Goal: Task Accomplishment & Management: Manage account settings

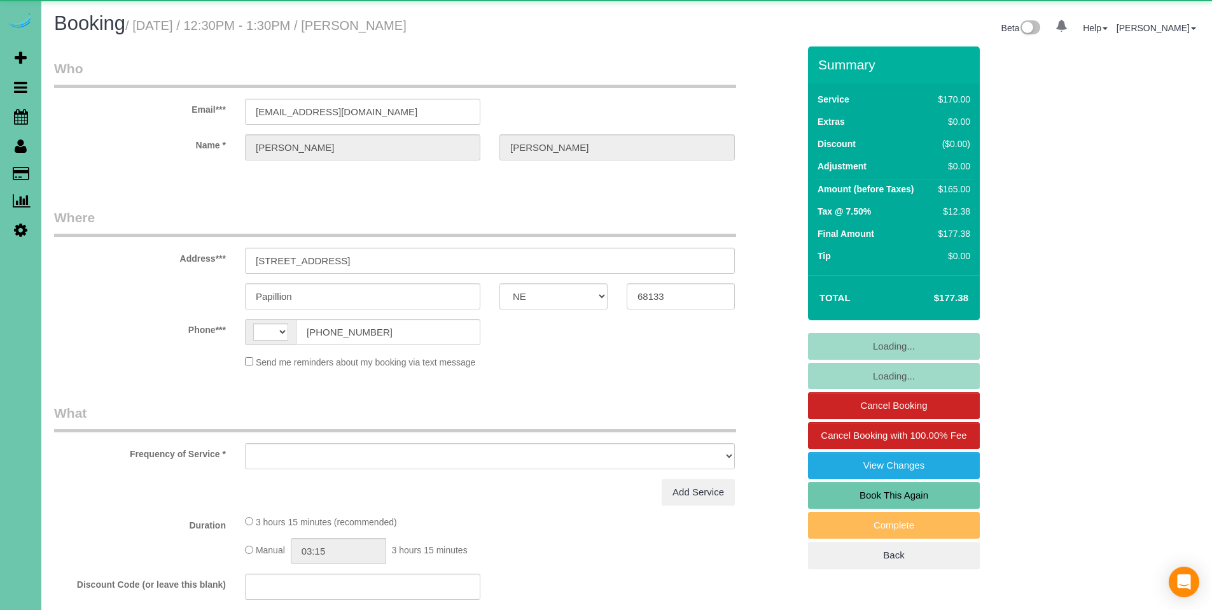
select select "NE"
select select "string:[GEOGRAPHIC_DATA]"
select select "object:648"
select select "string:fspay-414efc0c-2724-473a-9998-2ada4b50dd12"
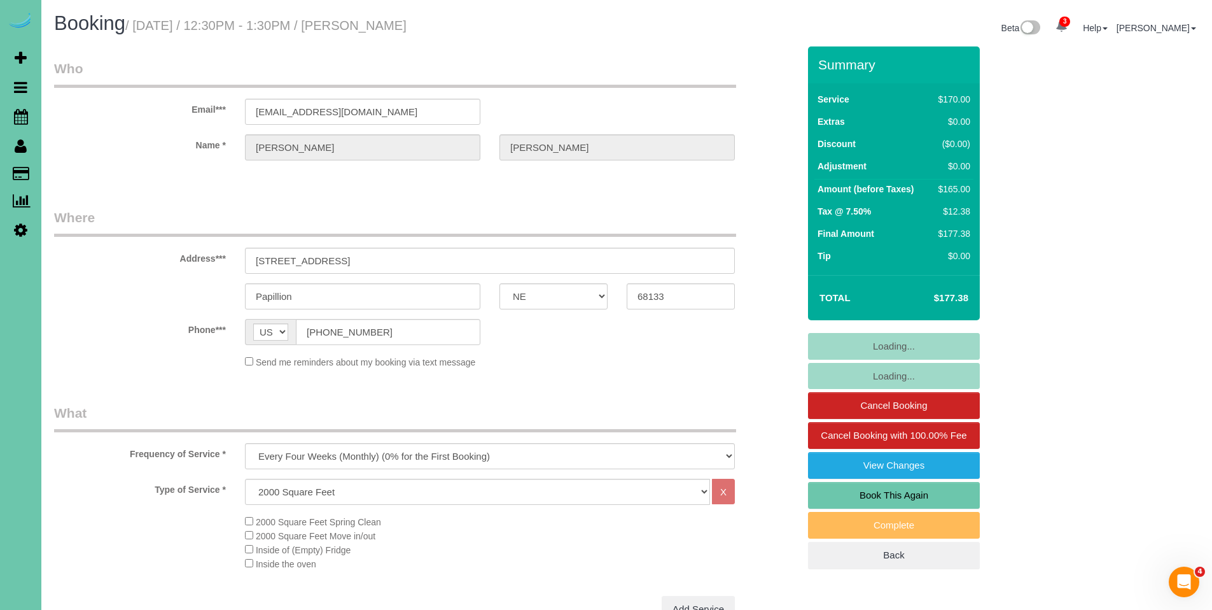
select select "object:935"
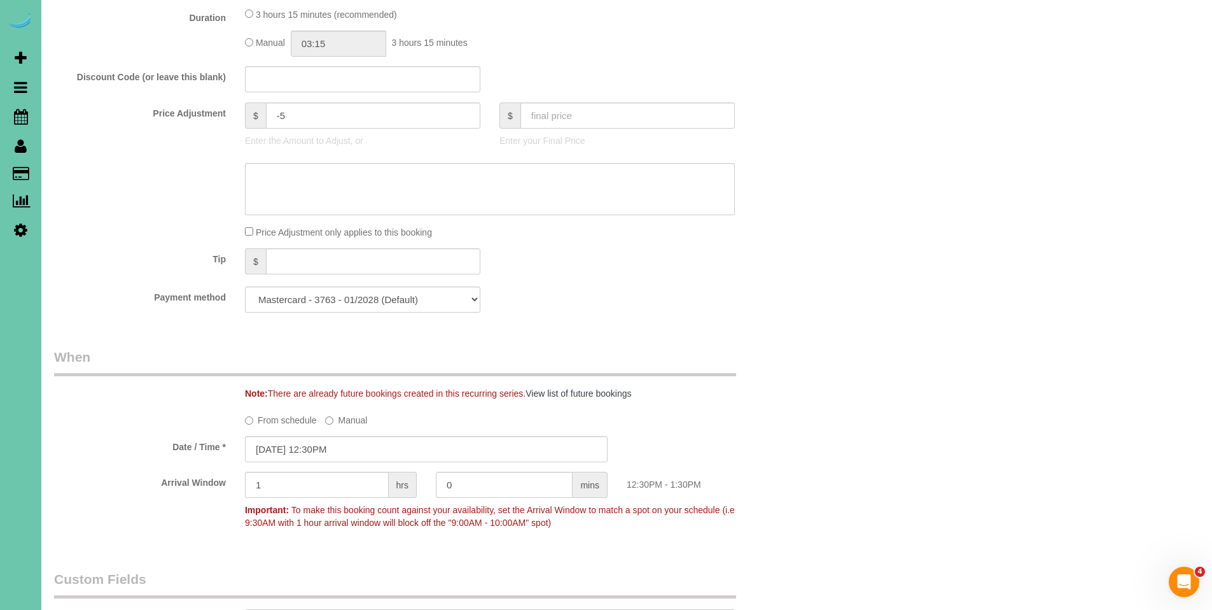
scroll to position [637, 0]
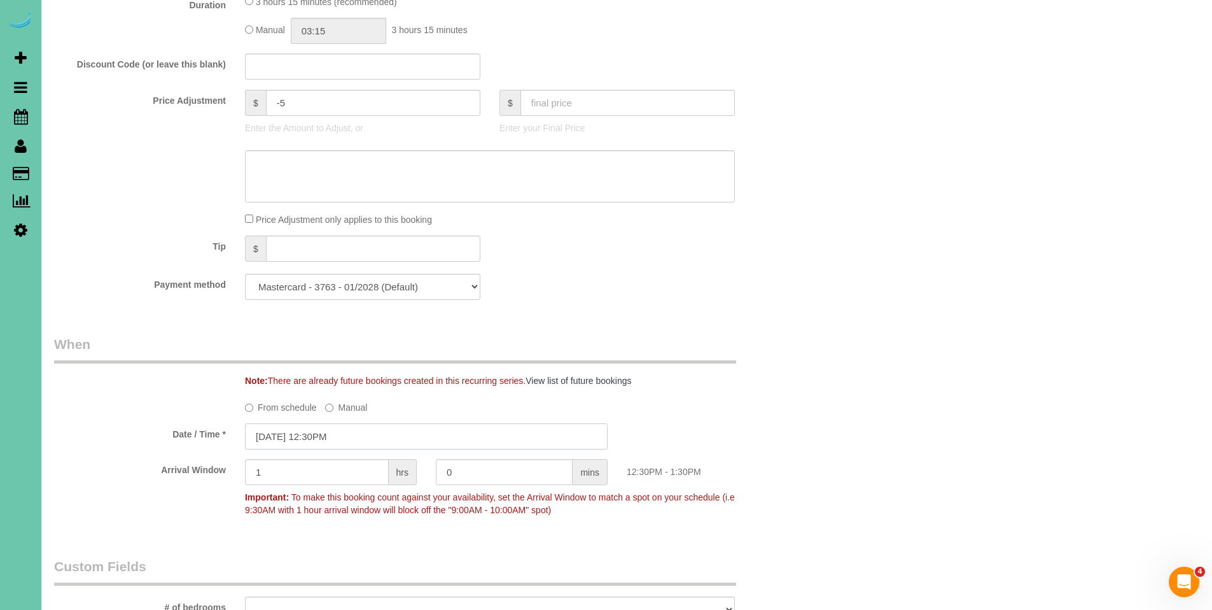
click at [407, 435] on input "[DATE] 12:30PM" at bounding box center [426, 436] width 363 height 26
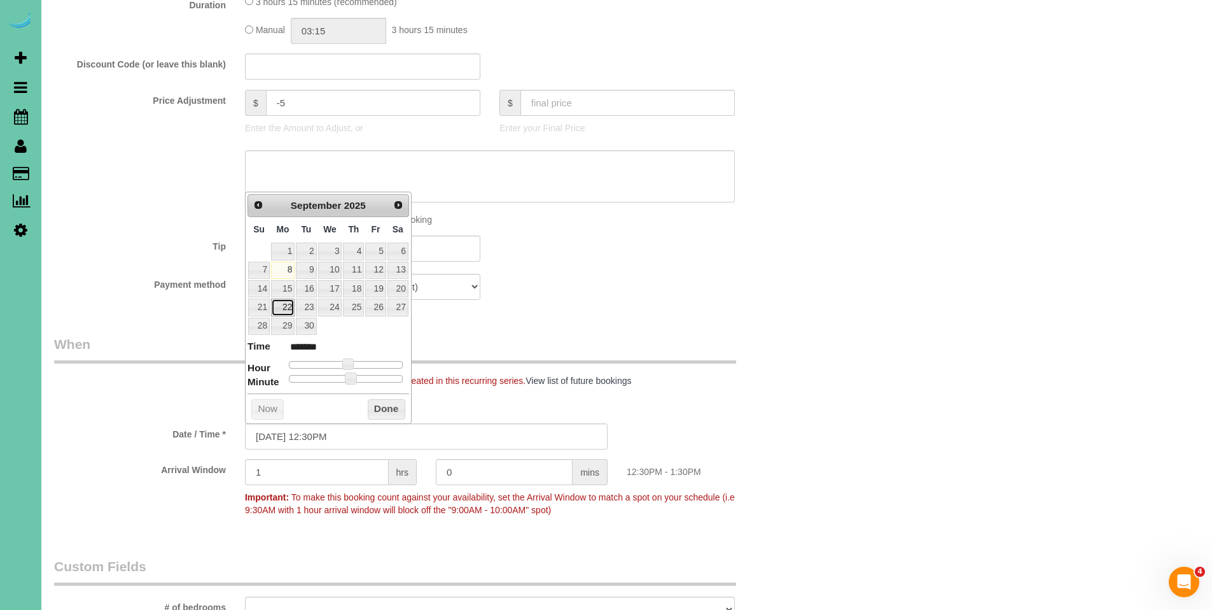
click at [284, 305] on link "22" at bounding box center [283, 306] width 24 height 17
type input "[DATE] 12:30PM"
click at [392, 407] on button "Done" at bounding box center [387, 409] width 38 height 20
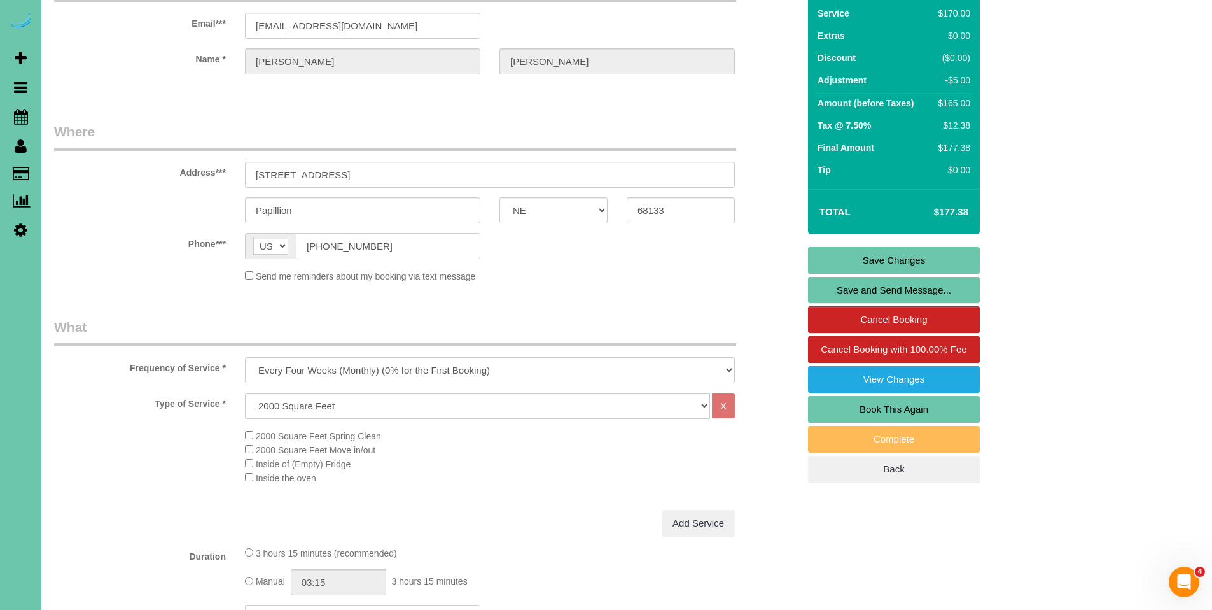
scroll to position [83, 0]
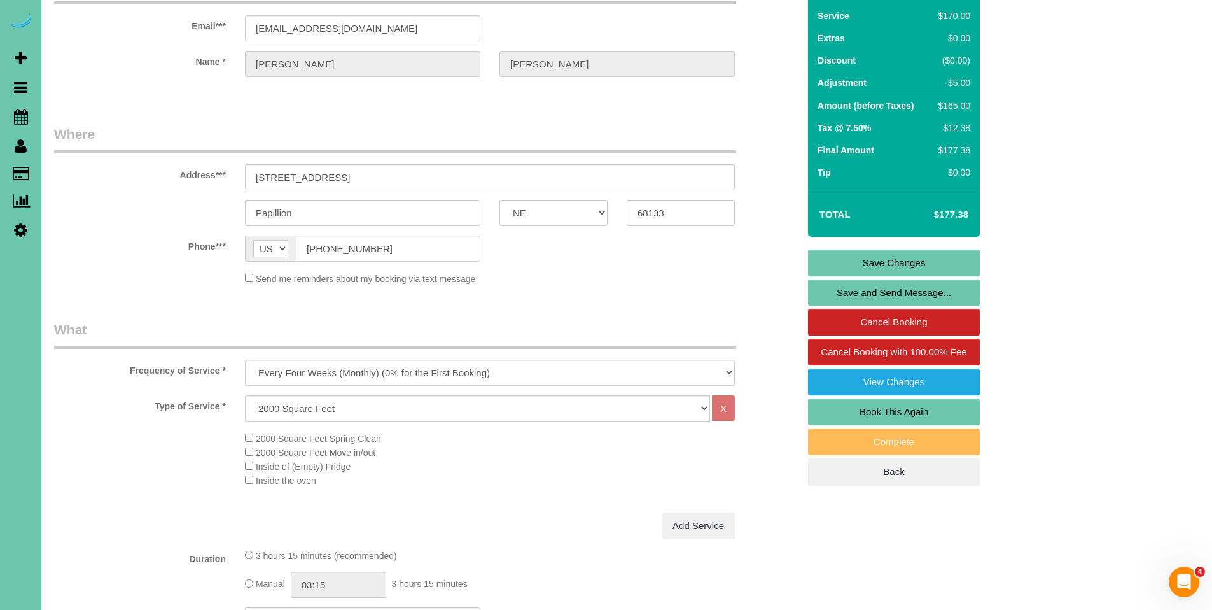
click at [894, 259] on link "Save Changes" at bounding box center [894, 262] width 172 height 27
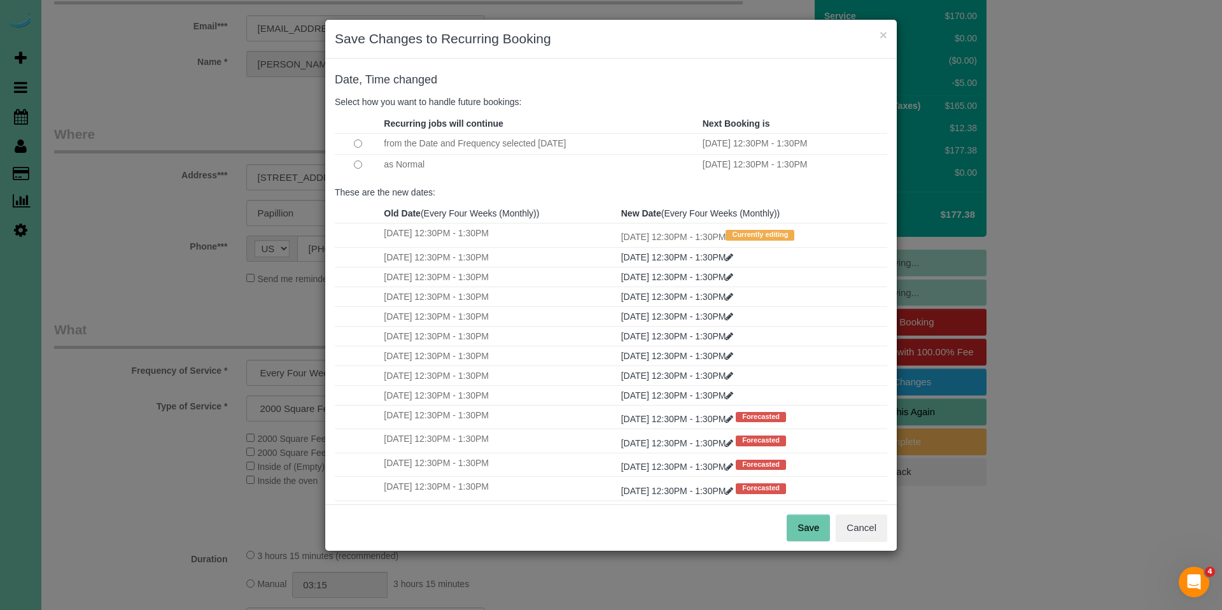
click at [802, 529] on button "Save" at bounding box center [807, 527] width 43 height 27
